Goal: Information Seeking & Learning: Learn about a topic

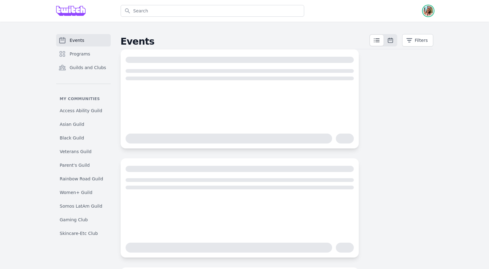
click at [432, 11] on img "button" at bounding box center [428, 11] width 10 height 10
click at [397, 26] on link "Admin" at bounding box center [404, 25] width 60 height 11
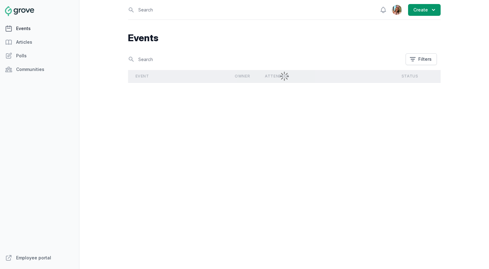
click at [51, 27] on link "Events" at bounding box center [39, 28] width 79 height 12
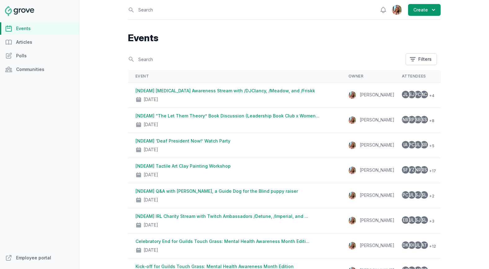
click at [445, 76] on th "Status" at bounding box center [465, 76] width 40 height 13
click at [427, 61] on button "Filters" at bounding box center [421, 59] width 31 height 12
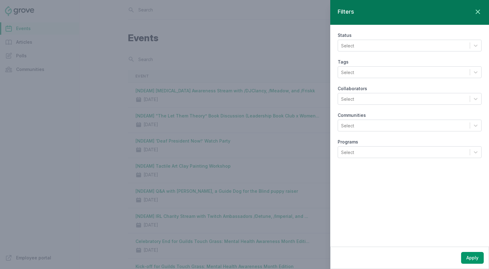
click at [374, 44] on div "Select" at bounding box center [404, 45] width 132 height 11
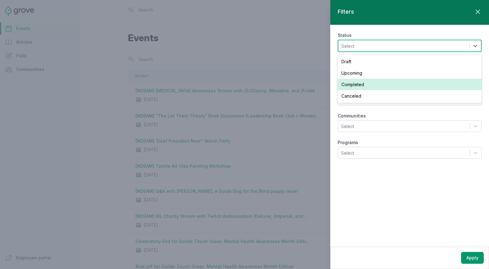
click at [372, 83] on div "Completed" at bounding box center [410, 84] width 144 height 11
click at [468, 256] on button "Apply" at bounding box center [472, 258] width 23 height 12
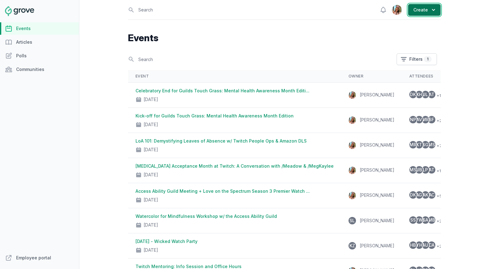
click at [424, 12] on button "Create" at bounding box center [424, 10] width 33 height 12
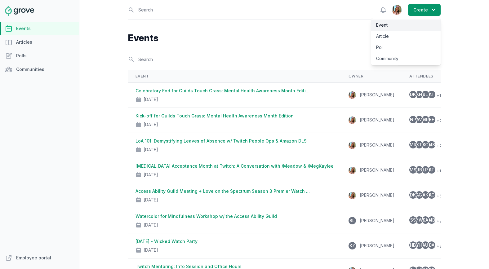
click at [407, 24] on link "Event" at bounding box center [405, 25] width 69 height 11
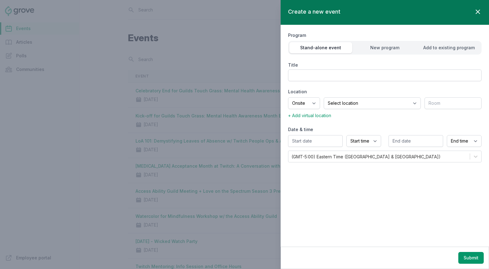
click at [479, 11] on icon "button" at bounding box center [477, 11] width 7 height 7
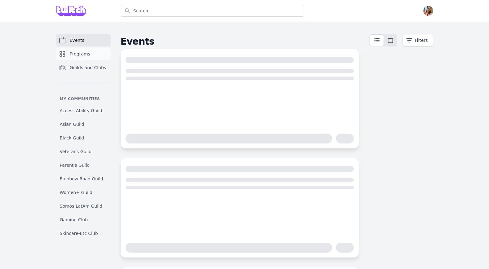
click at [63, 50] on link "Programs" at bounding box center [83, 54] width 55 height 12
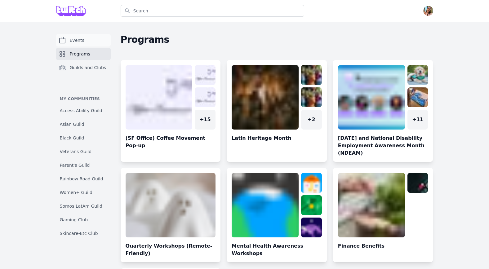
click at [89, 43] on link "Events" at bounding box center [83, 40] width 55 height 12
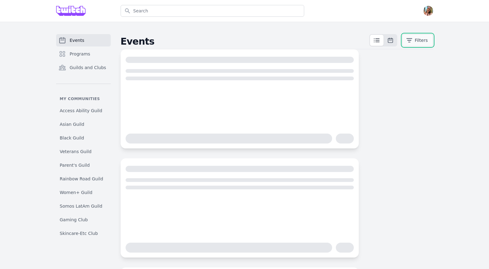
click at [413, 40] on button "Filters" at bounding box center [417, 40] width 31 height 12
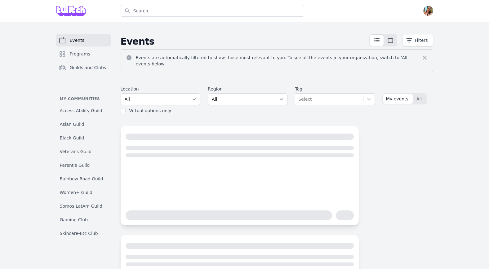
click at [395, 68] on div "Events are automatically filtered to show those most relevant to you. To see al…" at bounding box center [277, 82] width 313 height 67
click at [423, 94] on button "All" at bounding box center [420, 99] width 13 height 10
click at [398, 73] on div "Events are automatically filtered to show those most relevant to you. To see al…" at bounding box center [277, 82] width 313 height 67
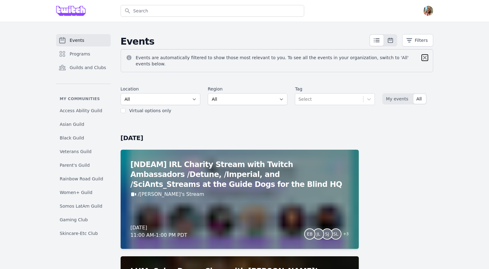
click at [423, 55] on icon at bounding box center [425, 58] width 6 height 6
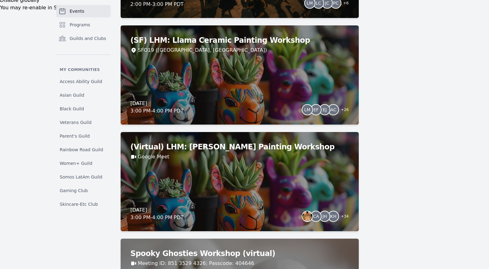
scroll to position [308, 0]
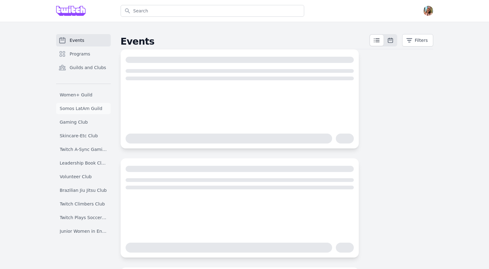
scroll to position [107, 0]
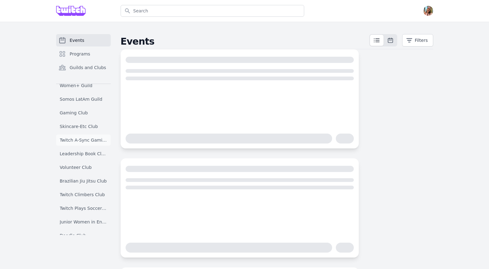
click at [86, 137] on span "Twitch A-Sync Gaming (TAG) Club" at bounding box center [83, 140] width 47 height 6
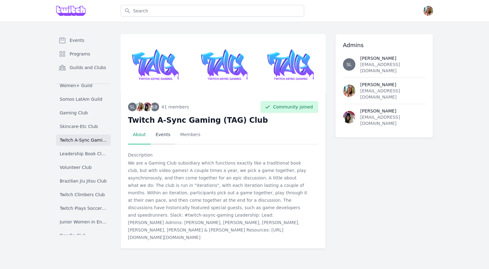
click at [168, 135] on link "Events" at bounding box center [163, 134] width 25 height 19
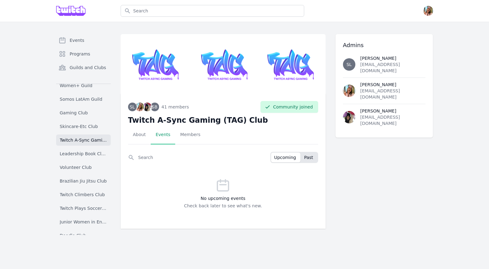
click at [313, 159] on button "Past" at bounding box center [309, 158] width 16 height 10
click at [293, 156] on span "Upcoming" at bounding box center [285, 157] width 22 height 6
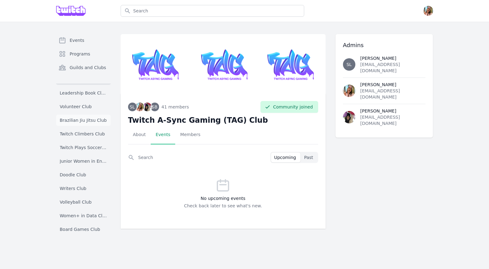
scroll to position [170, 0]
click at [87, 162] on span "Junior Women in Engineering Club" at bounding box center [83, 159] width 47 height 6
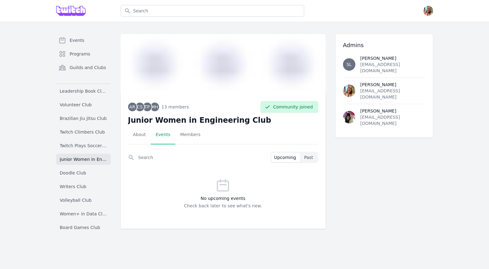
click at [308, 163] on div "Search Upcoming Past No upcoming events Check back later to see what's new." at bounding box center [223, 186] width 190 height 69
click at [308, 159] on span "Past" at bounding box center [308, 157] width 9 height 6
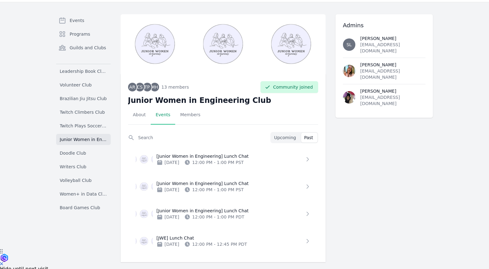
scroll to position [25, 0]
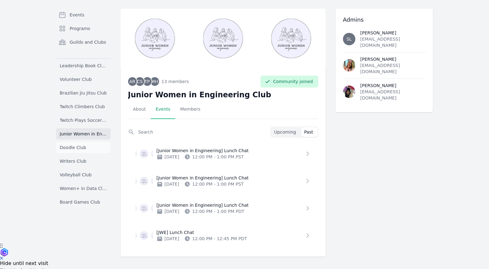
click at [78, 147] on span "Doodle Club" at bounding box center [73, 148] width 26 height 6
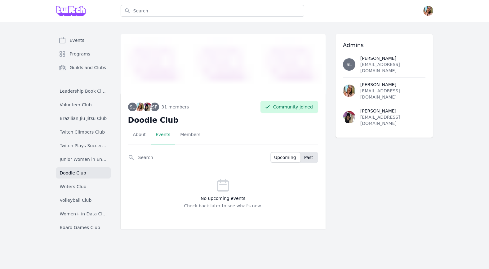
click at [304, 155] on span "Past" at bounding box center [308, 157] width 9 height 6
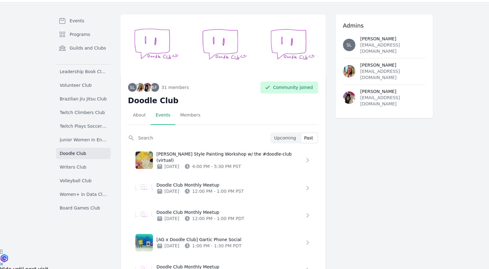
scroll to position [29, 0]
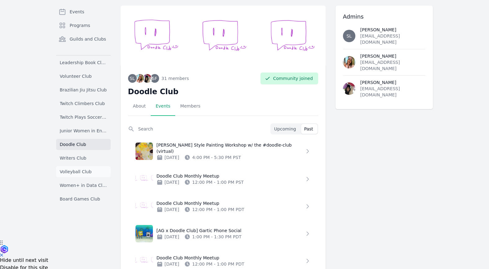
click at [87, 170] on span "Volleyball Club" at bounding box center [76, 172] width 32 height 6
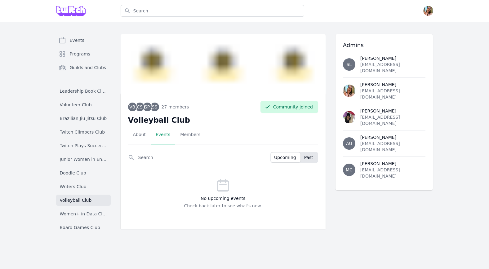
click at [308, 158] on span "Past" at bounding box center [308, 157] width 9 height 6
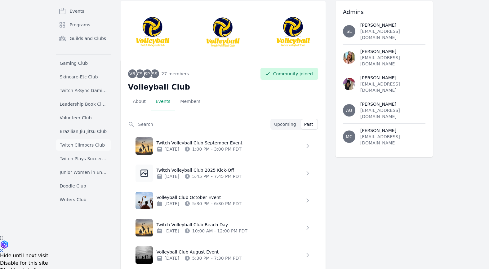
scroll to position [125, 0]
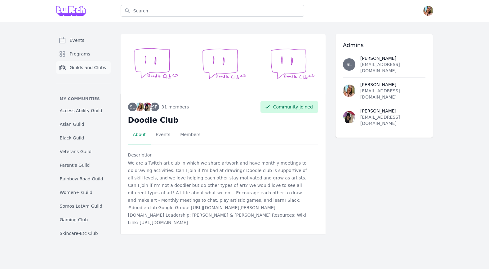
click at [85, 69] on span "Guilds and Clubs" at bounding box center [88, 68] width 37 height 6
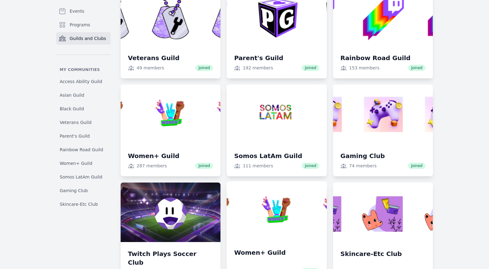
scroll to position [612, 0]
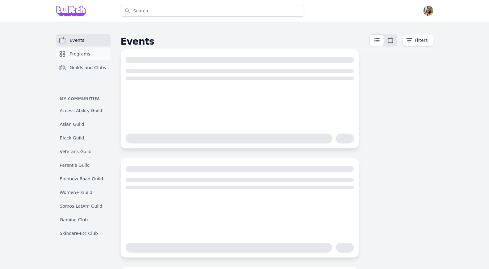
click at [87, 50] on link "Programs" at bounding box center [83, 54] width 55 height 12
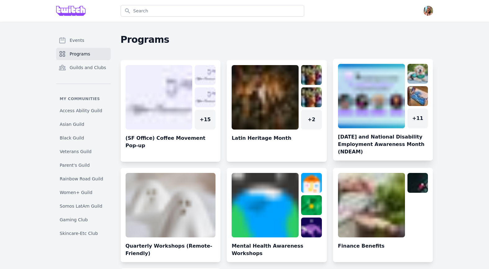
click at [375, 110] on link at bounding box center [383, 112] width 100 height 97
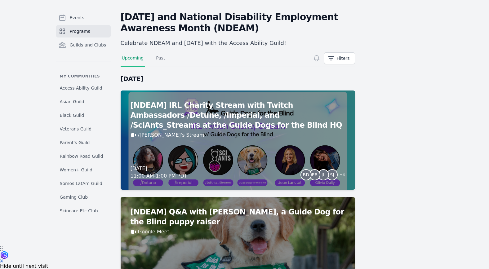
scroll to position [28, 0]
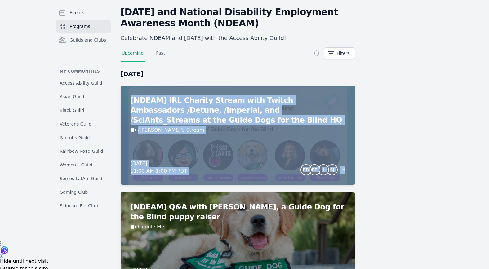
drag, startPoint x: 303, startPoint y: 100, endPoint x: 417, endPoint y: 1, distance: 150.6
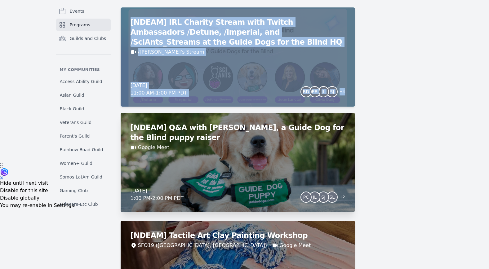
scroll to position [111, 0]
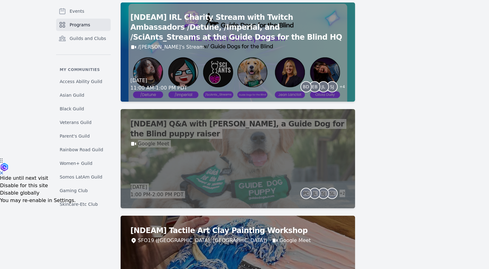
drag, startPoint x: 310, startPoint y: 125, endPoint x: 392, endPoint y: 16, distance: 136.4
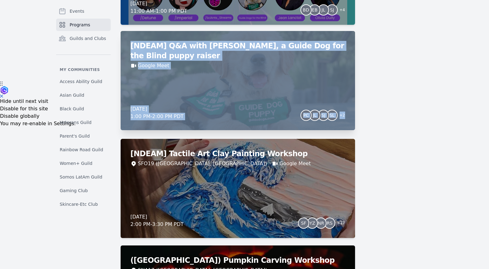
scroll to position [212, 0]
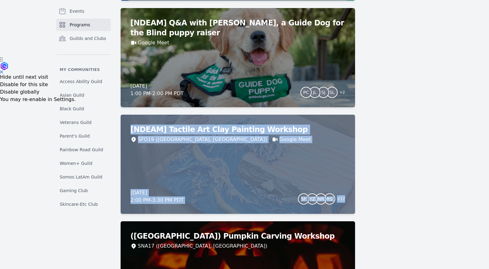
drag, startPoint x: 235, startPoint y: 127, endPoint x: 406, endPoint y: 0, distance: 212.8
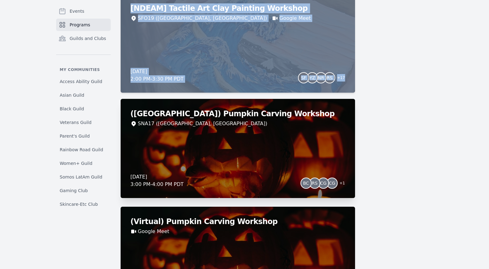
scroll to position [333, 0]
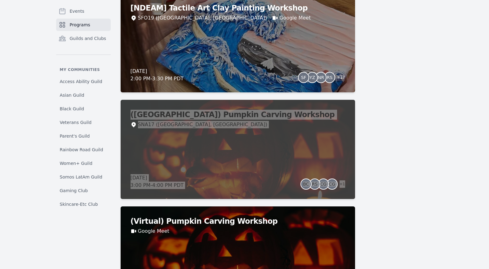
drag, startPoint x: 226, startPoint y: 121, endPoint x: 411, endPoint y: 3, distance: 219.8
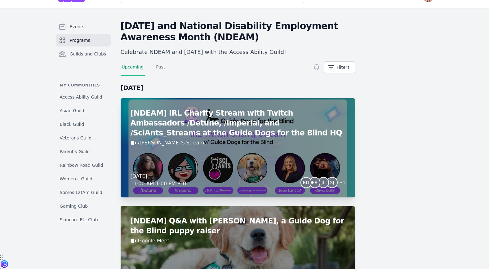
scroll to position [16, 0]
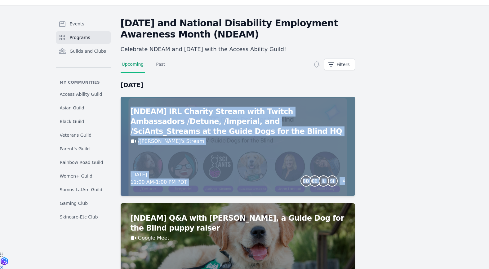
drag, startPoint x: 235, startPoint y: 114, endPoint x: 386, endPoint y: 3, distance: 187.9
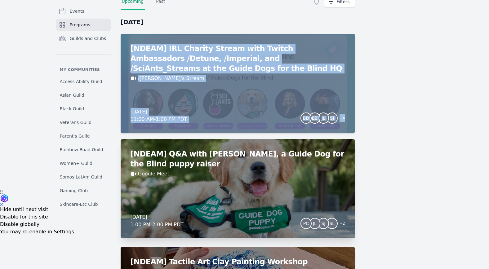
scroll to position [107, 0]
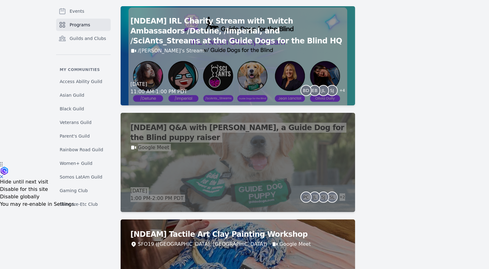
drag, startPoint x: 269, startPoint y: 130, endPoint x: 430, endPoint y: 0, distance: 206.4
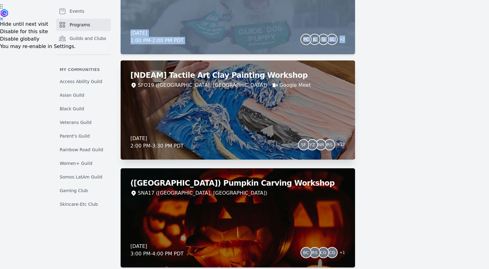
scroll to position [280, 0]
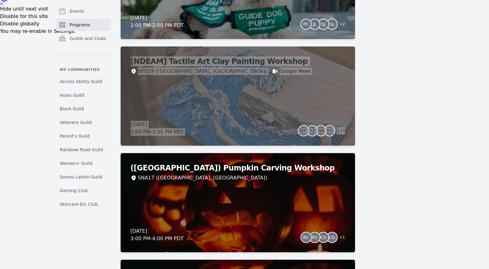
drag, startPoint x: 236, startPoint y: 64, endPoint x: 401, endPoint y: 1, distance: 177.3
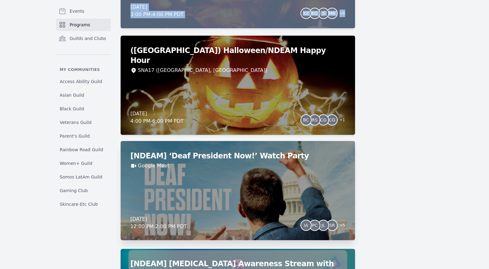
scroll to position [662, 0]
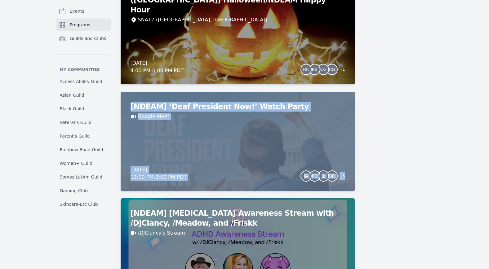
drag, startPoint x: 243, startPoint y: 105, endPoint x: 404, endPoint y: 23, distance: 180.5
click at [0, 0] on div "Events Programs Guilds and Clubs My communities Access Ability Guild Asian Guil…" at bounding box center [244, 108] width 489 height 1496
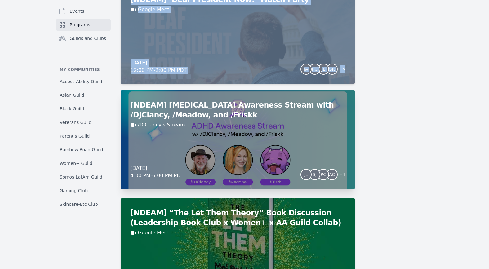
scroll to position [807, 0]
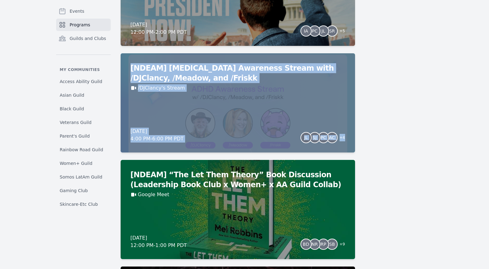
drag, startPoint x: 239, startPoint y: 64, endPoint x: 424, endPoint y: 2, distance: 195.9
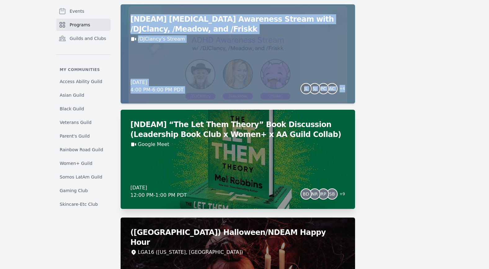
scroll to position [888, 0]
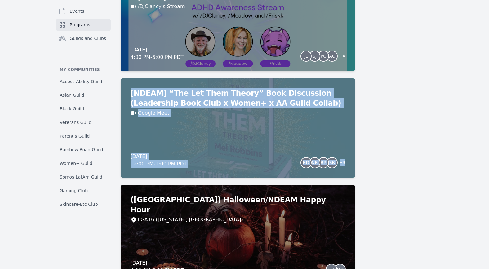
drag, startPoint x: 241, startPoint y: 97, endPoint x: 446, endPoint y: 0, distance: 226.9
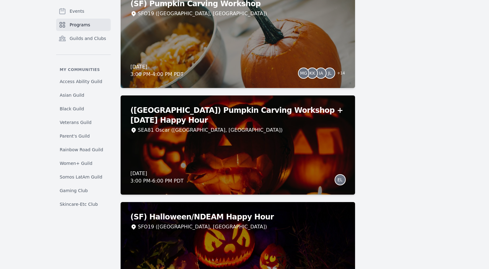
scroll to position [1121, 0]
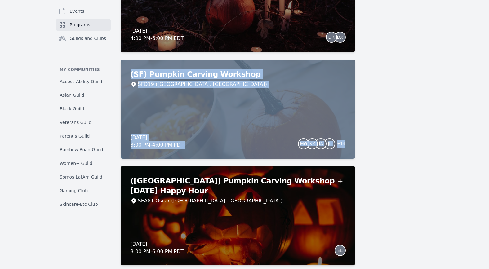
drag, startPoint x: 213, startPoint y: 77, endPoint x: 398, endPoint y: 7, distance: 197.4
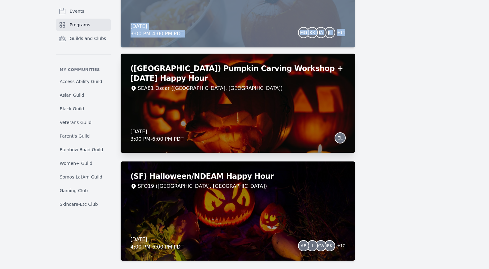
scroll to position [1249, 0]
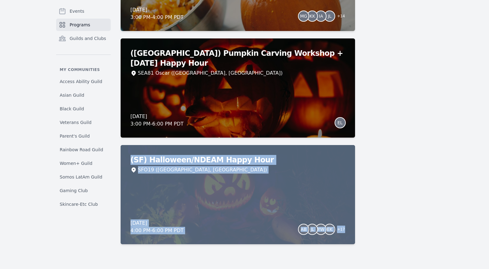
drag, startPoint x: 225, startPoint y: 157, endPoint x: 396, endPoint y: 4, distance: 229.1
